Goal: Navigation & Orientation: Find specific page/section

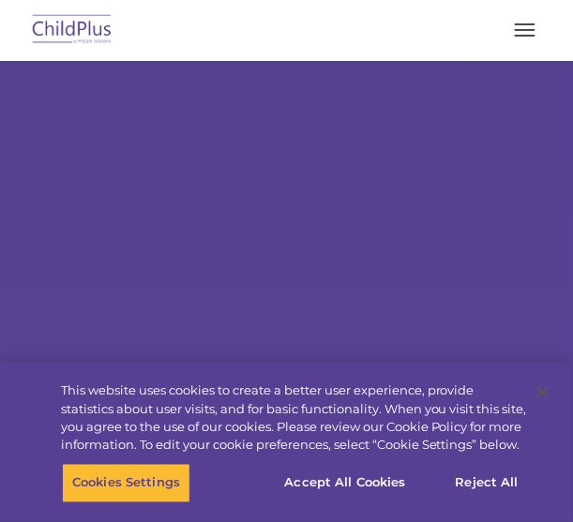
select select "MEDIUM"
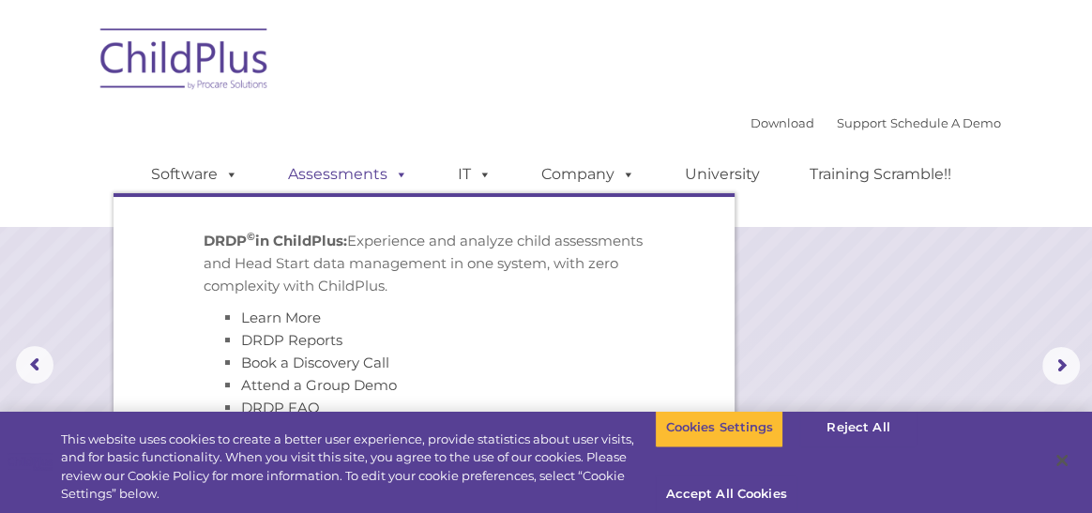
click at [382, 177] on link "Assessments" at bounding box center [348, 175] width 158 height 38
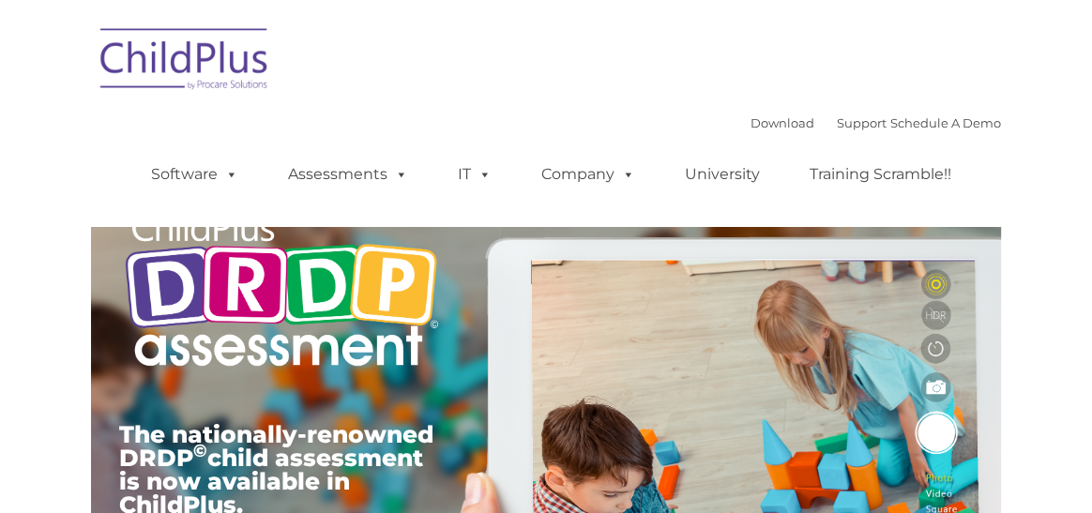
click at [382, 177] on link "Assessments" at bounding box center [348, 175] width 158 height 38
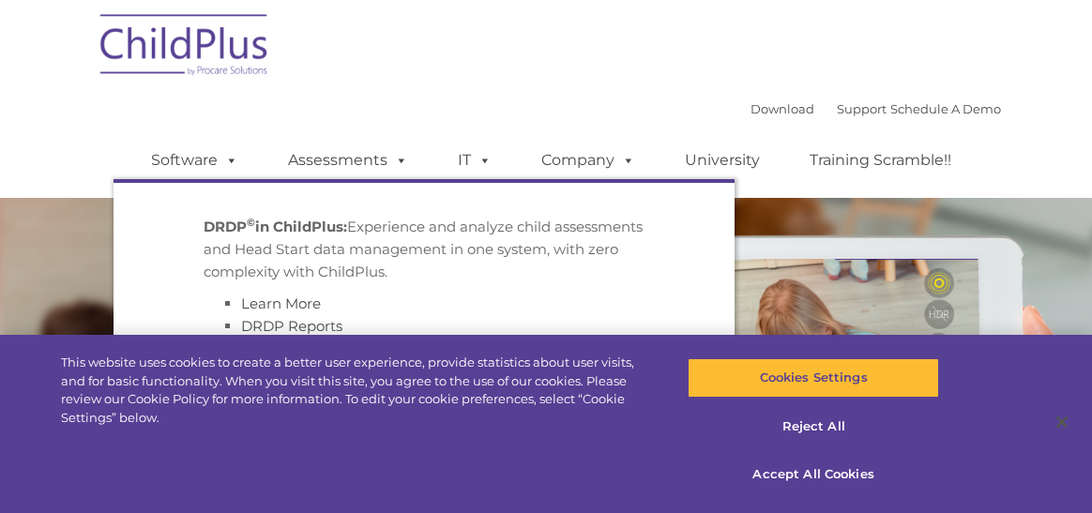
click at [340, 174] on link "Assessments" at bounding box center [348, 161] width 158 height 38
